Goal: Navigation & Orientation: Find specific page/section

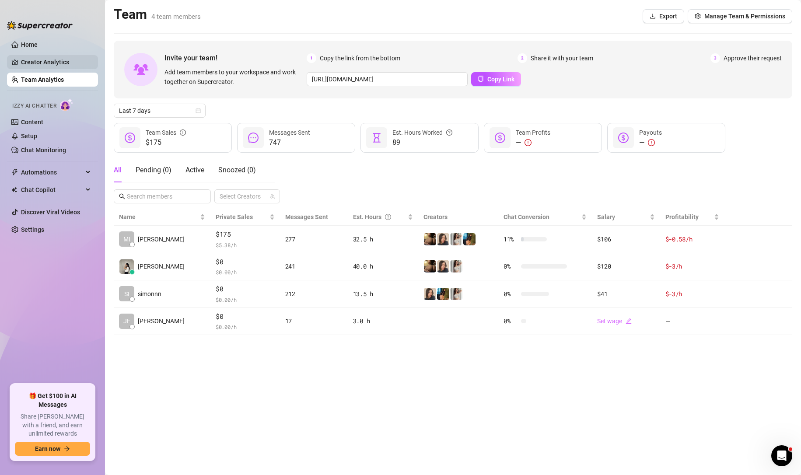
click at [46, 60] on link "Creator Analytics" at bounding box center [56, 62] width 70 height 14
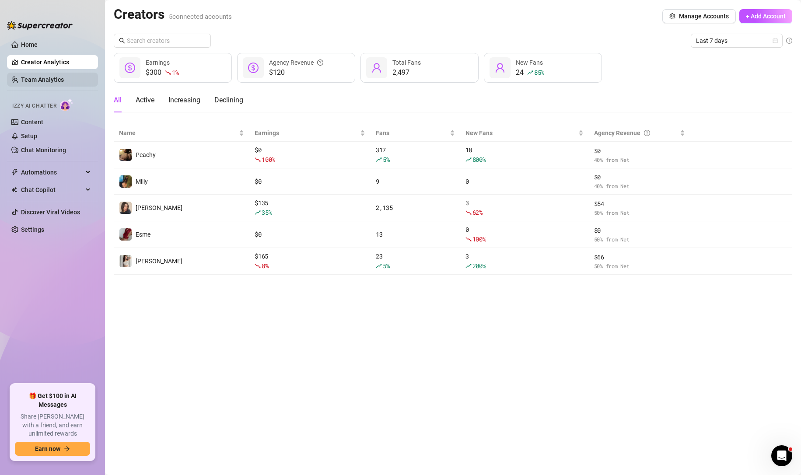
click at [47, 76] on link "Team Analytics" at bounding box center [42, 79] width 43 height 7
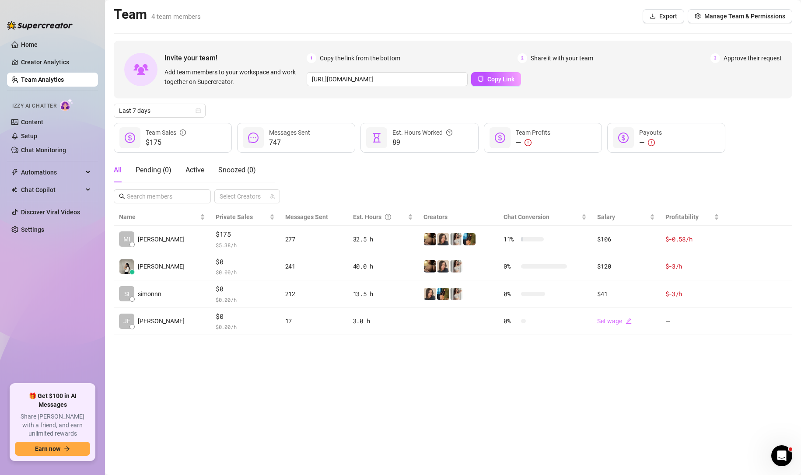
click at [44, 70] on ul "Home Creator Analytics Team Analytics Izzy AI Chatter Content Setup Chat Monito…" at bounding box center [52, 207] width 91 height 347
click at [48, 65] on link "Creator Analytics" at bounding box center [56, 62] width 70 height 14
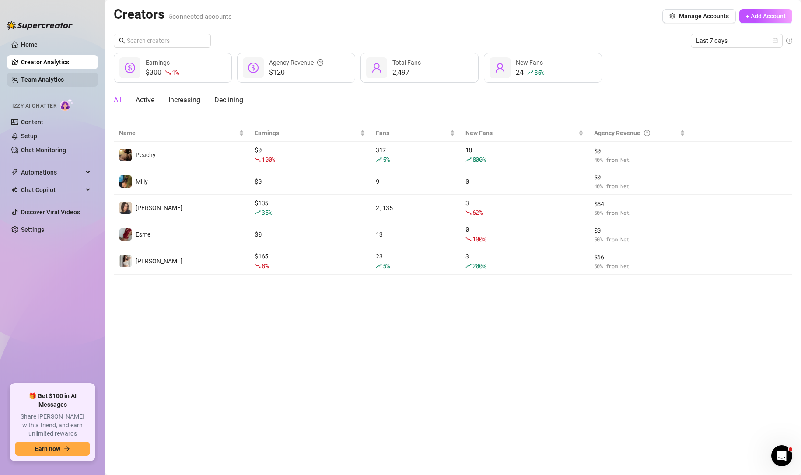
click at [47, 79] on link "Team Analytics" at bounding box center [42, 79] width 43 height 7
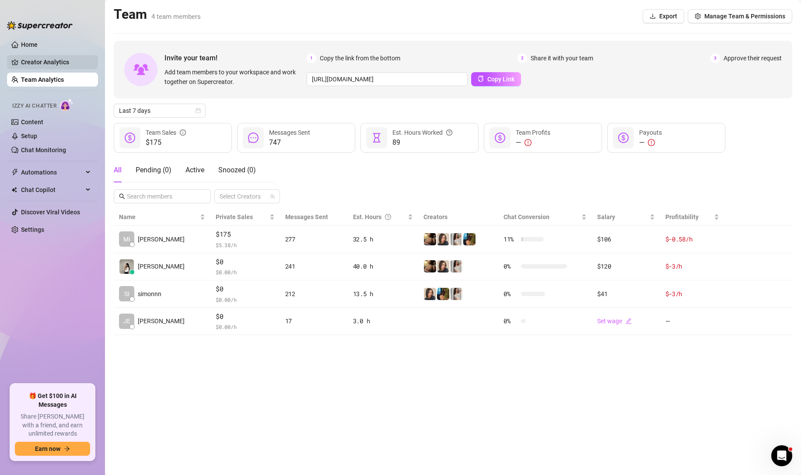
click at [84, 59] on link "Creator Analytics" at bounding box center [56, 62] width 70 height 14
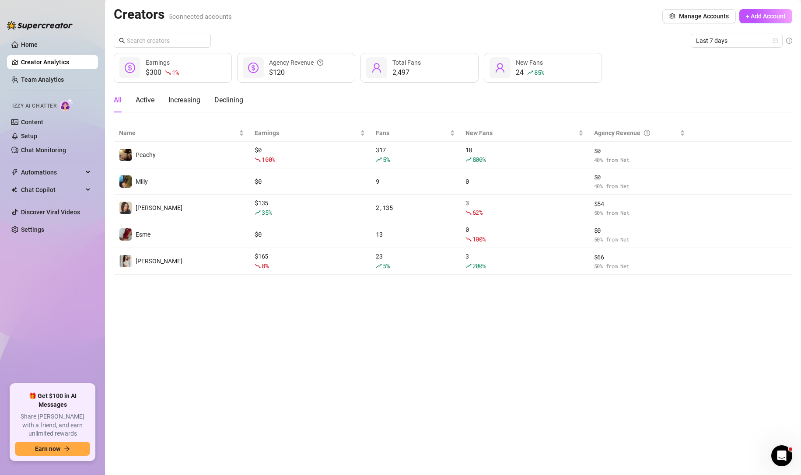
click at [73, 71] on ul "Home Creator Analytics Team Analytics Izzy AI Chatter Content Setup Chat Monito…" at bounding box center [52, 207] width 91 height 347
click at [64, 77] on link "Team Analytics" at bounding box center [42, 79] width 43 height 7
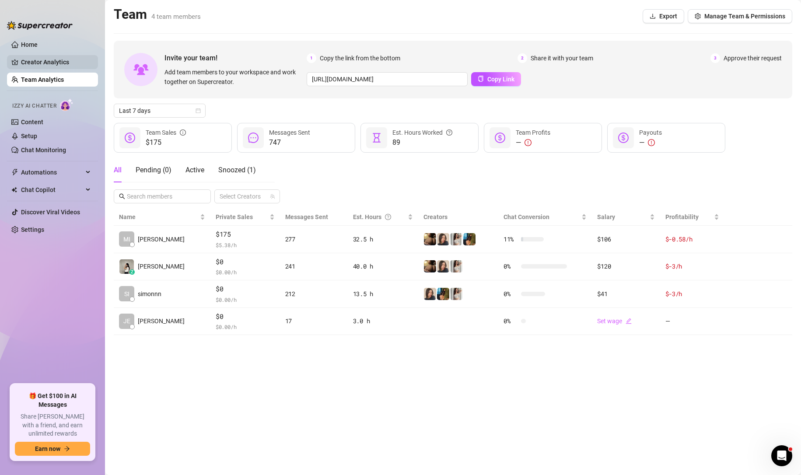
click at [48, 59] on link "Creator Analytics" at bounding box center [56, 62] width 70 height 14
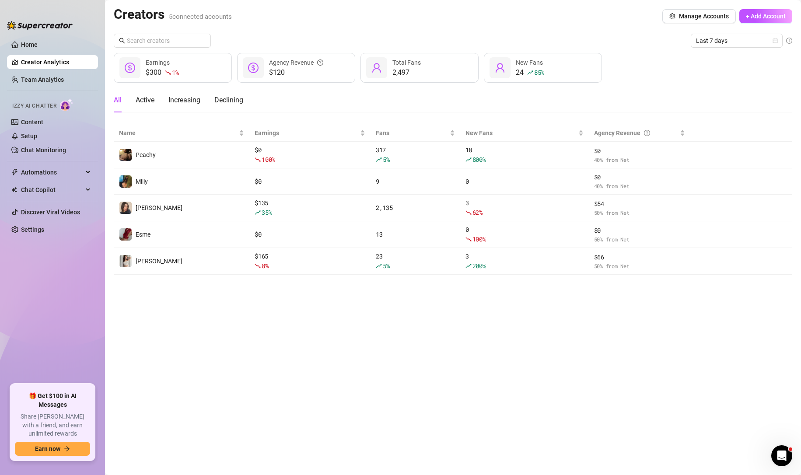
click at [46, 81] on link "Team Analytics" at bounding box center [42, 79] width 43 height 7
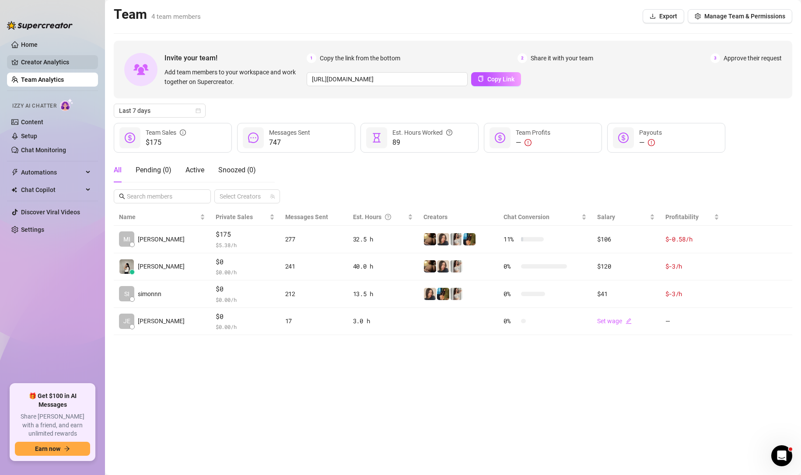
drag, startPoint x: 48, startPoint y: 60, endPoint x: 83, endPoint y: 60, distance: 35.0
click at [48, 60] on link "Creator Analytics" at bounding box center [56, 62] width 70 height 14
